Goal: Contribute content

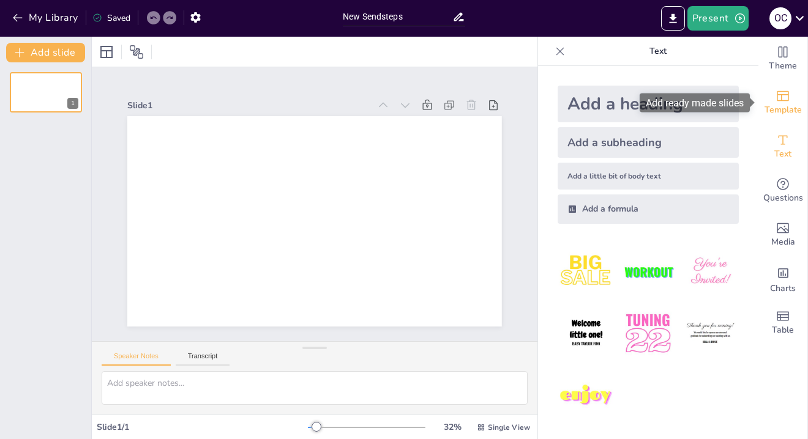
click at [777, 108] on span "Template" at bounding box center [782, 109] width 37 height 13
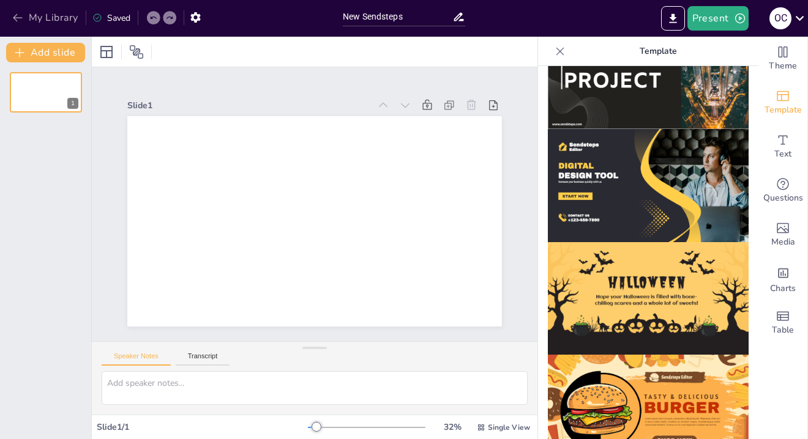
click at [22, 21] on icon "button" at bounding box center [18, 18] width 12 height 12
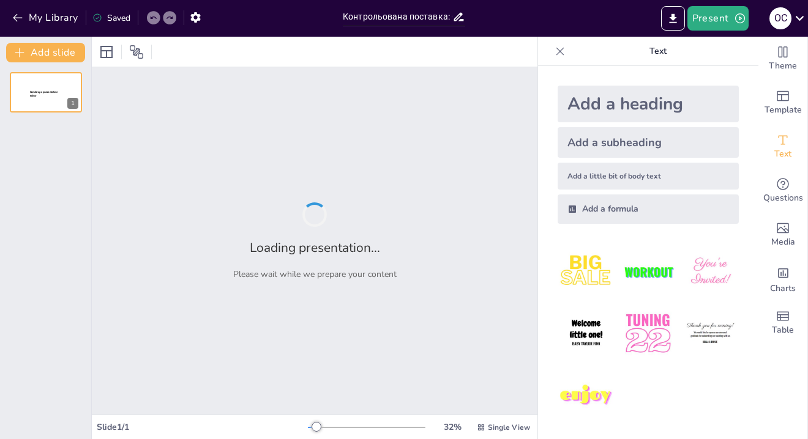
type input "Контрольована поставка: Основи та оперативна тактика"
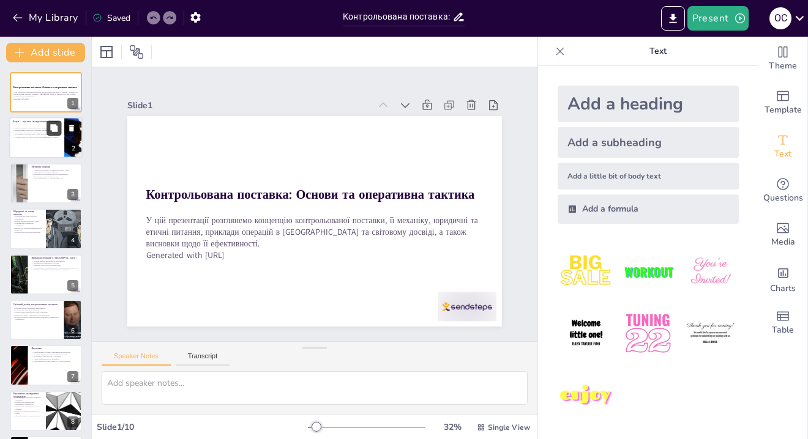
click at [49, 126] on button at bounding box center [53, 128] width 15 height 15
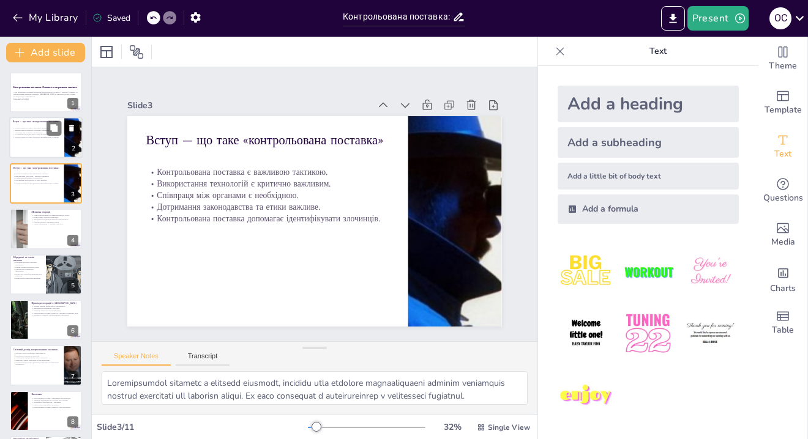
click at [49, 138] on p "Контрольована поставка допомагає ідентифікувати злочинців." at bounding box center [37, 137] width 48 height 2
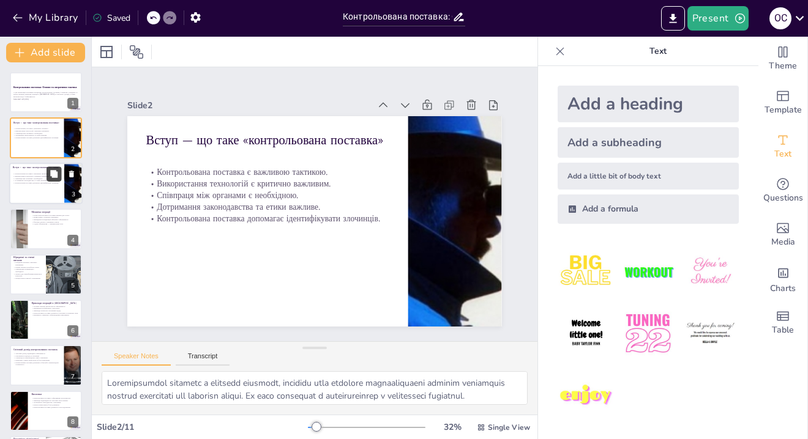
click at [54, 176] on icon at bounding box center [53, 173] width 7 height 7
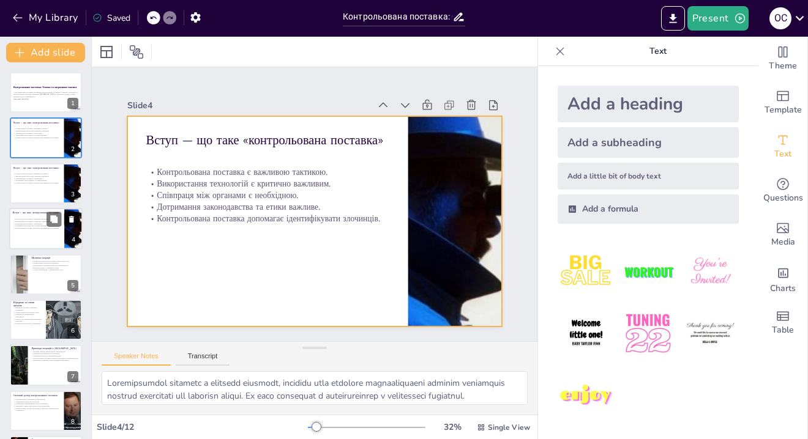
click at [56, 391] on div at bounding box center [46, 411] width 72 height 40
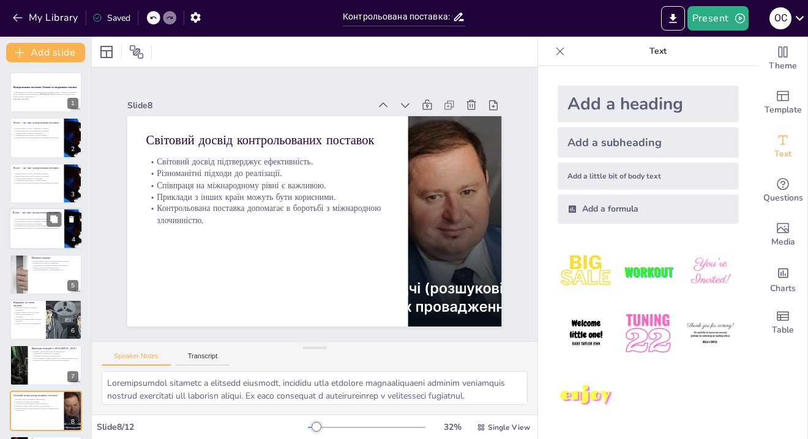
type textarea "Контрольована поставка є важливою тактикою, оскільки вона дозволяє правоохоронн…"
